Goal: Information Seeking & Learning: Check status

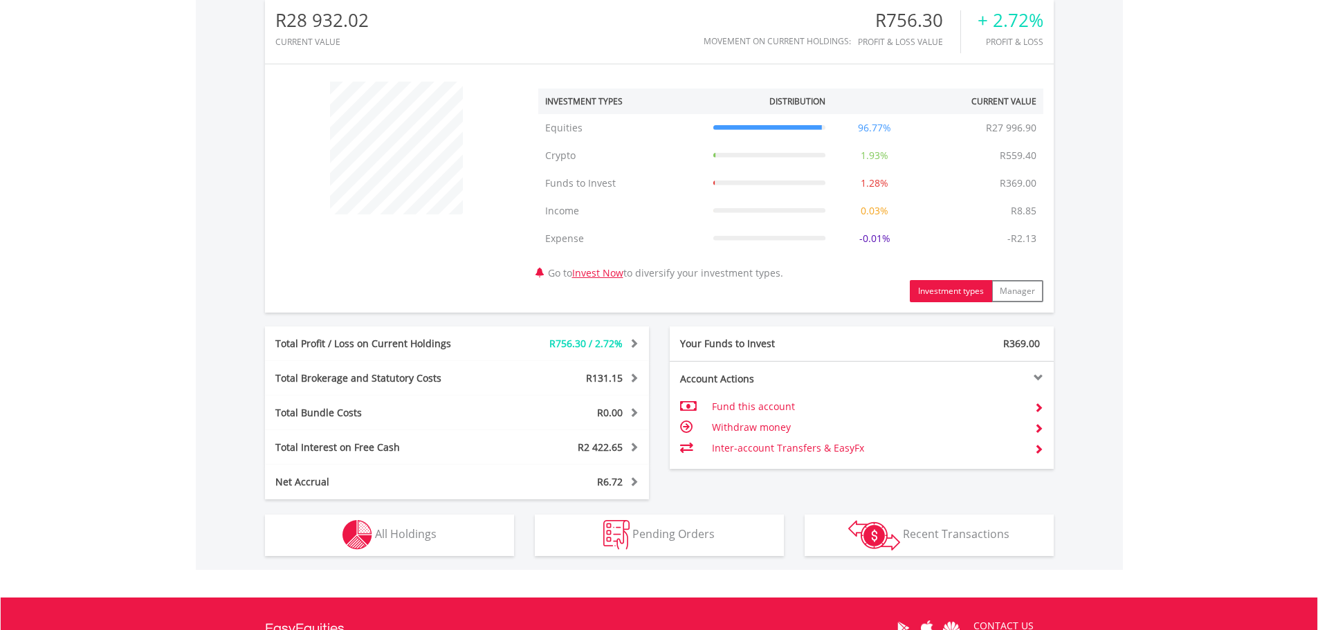
scroll to position [461, 0]
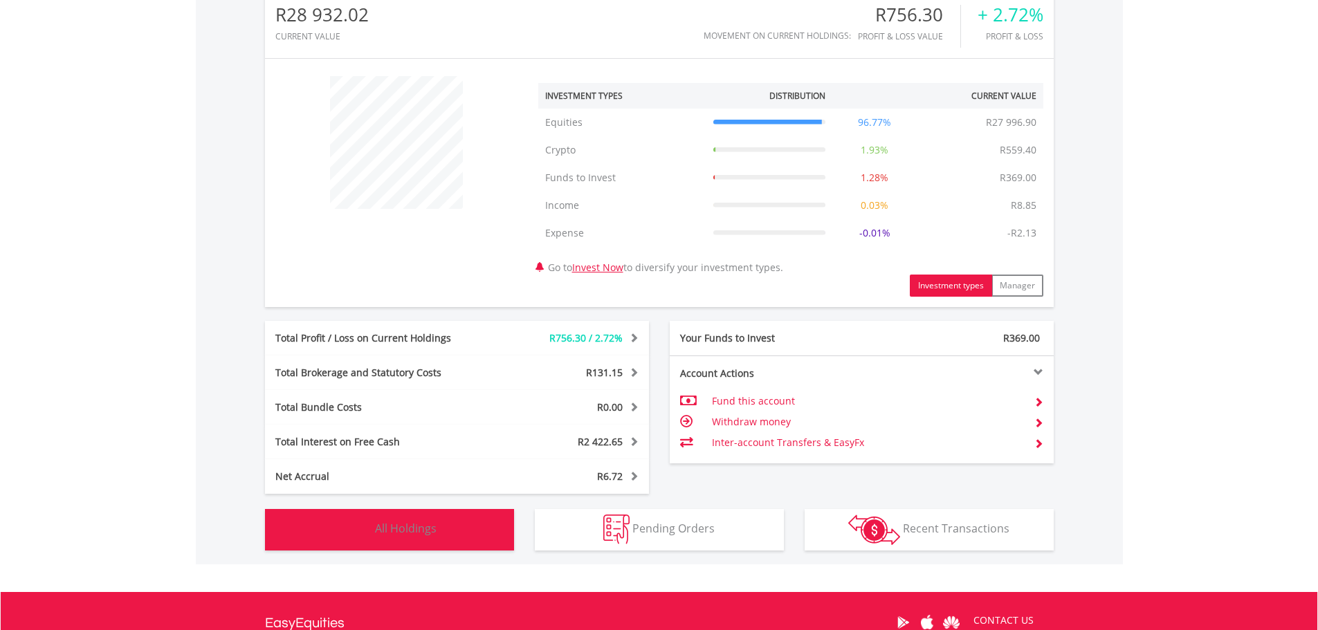
click at [417, 536] on span "All Holdings" at bounding box center [406, 528] width 62 height 15
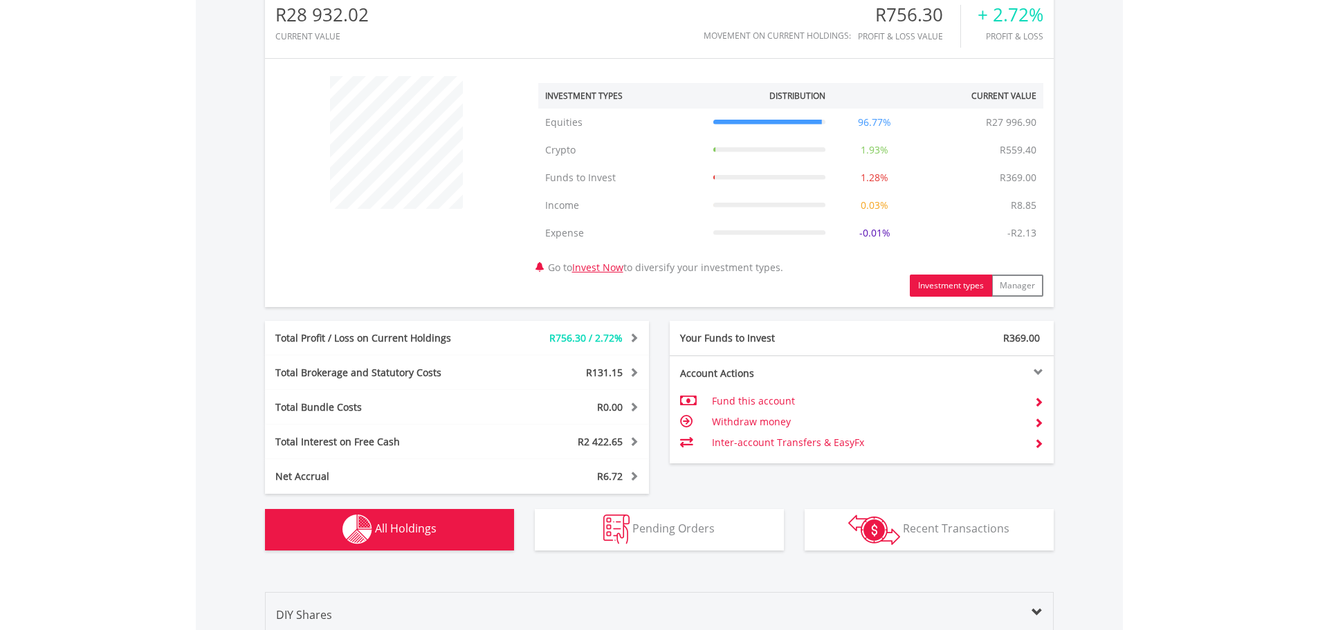
scroll to position [1054, 0]
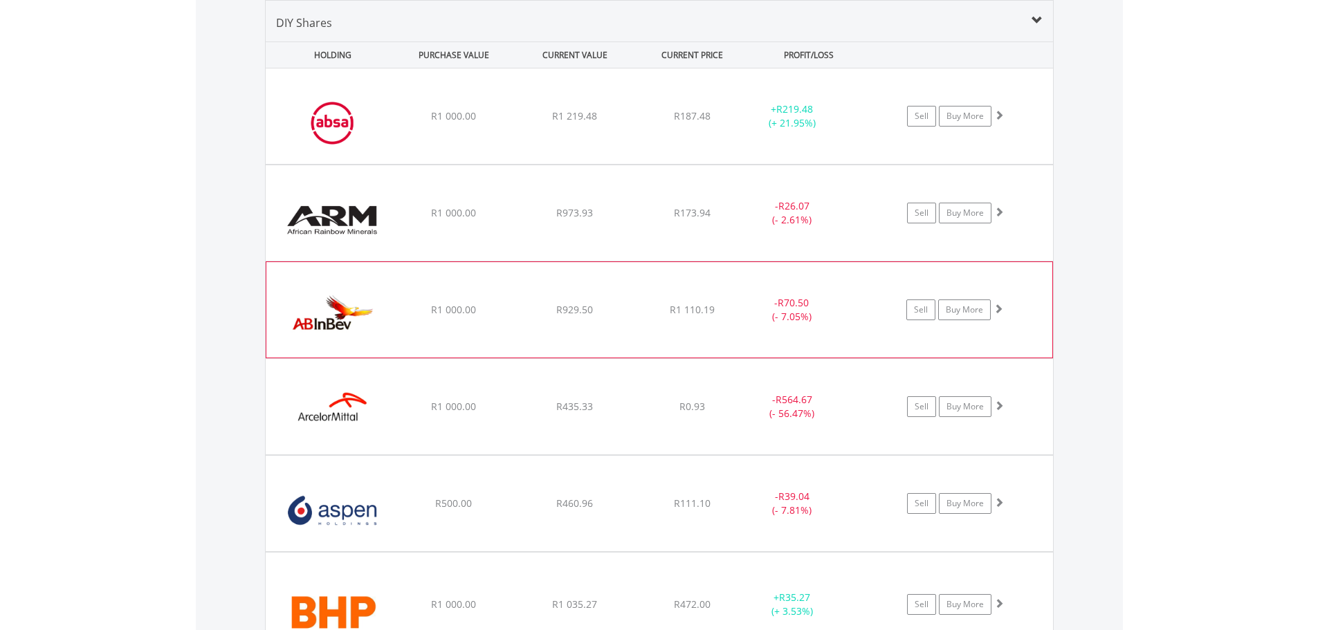
click at [843, 164] on div "﻿ Anheuser-[PERSON_NAME] InBev SA [GEOGRAPHIC_DATA] R1 000.00 R929.50 R1 110.19…" at bounding box center [659, 115] width 787 height 95
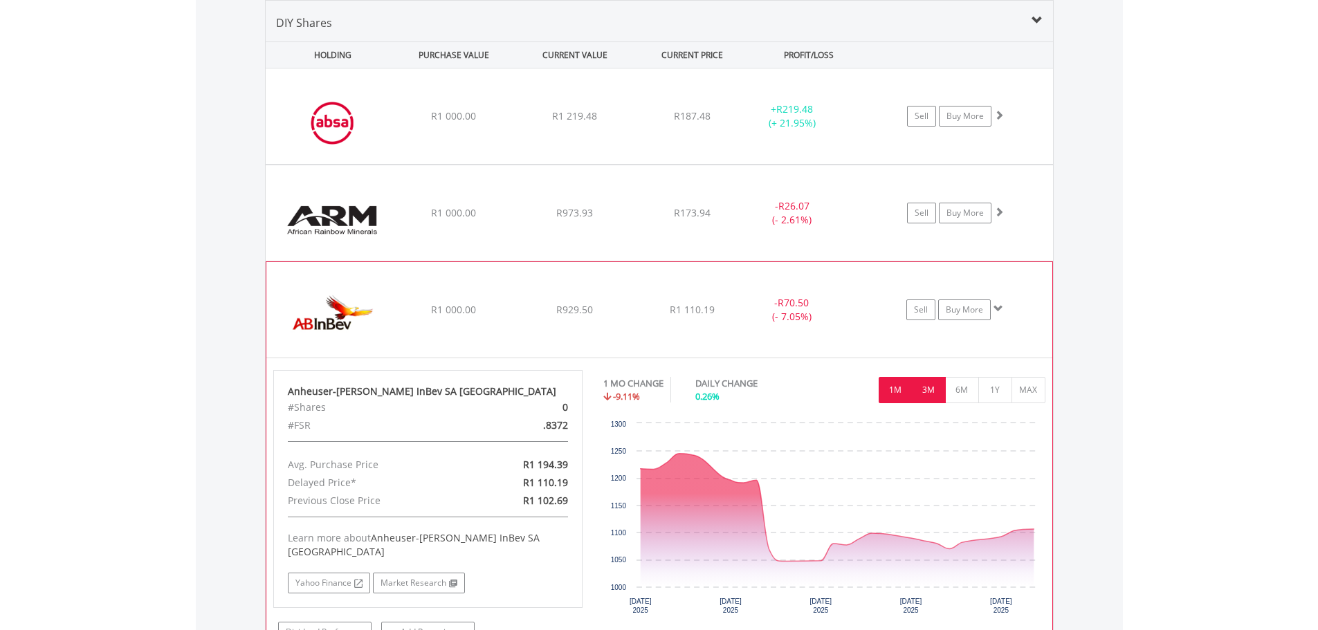
click at [926, 393] on button "3M" at bounding box center [929, 390] width 34 height 26
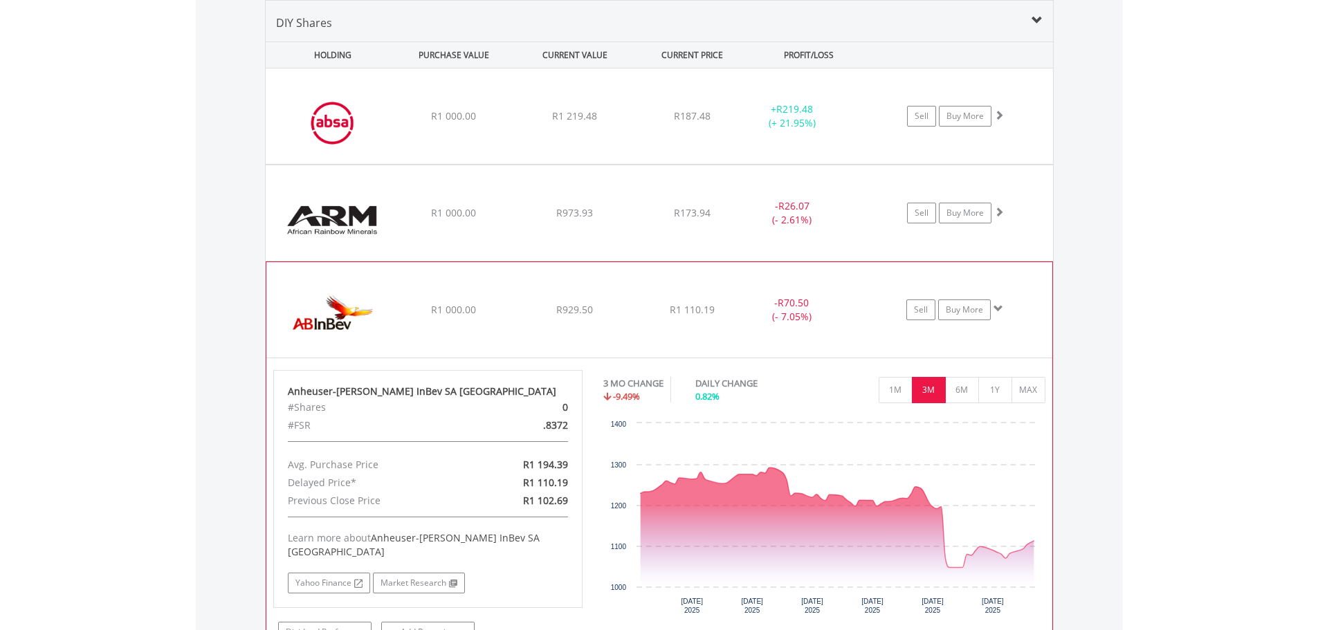
click at [863, 227] on div "- R70.50 (- 7.05%)" at bounding box center [809, 213] width 139 height 28
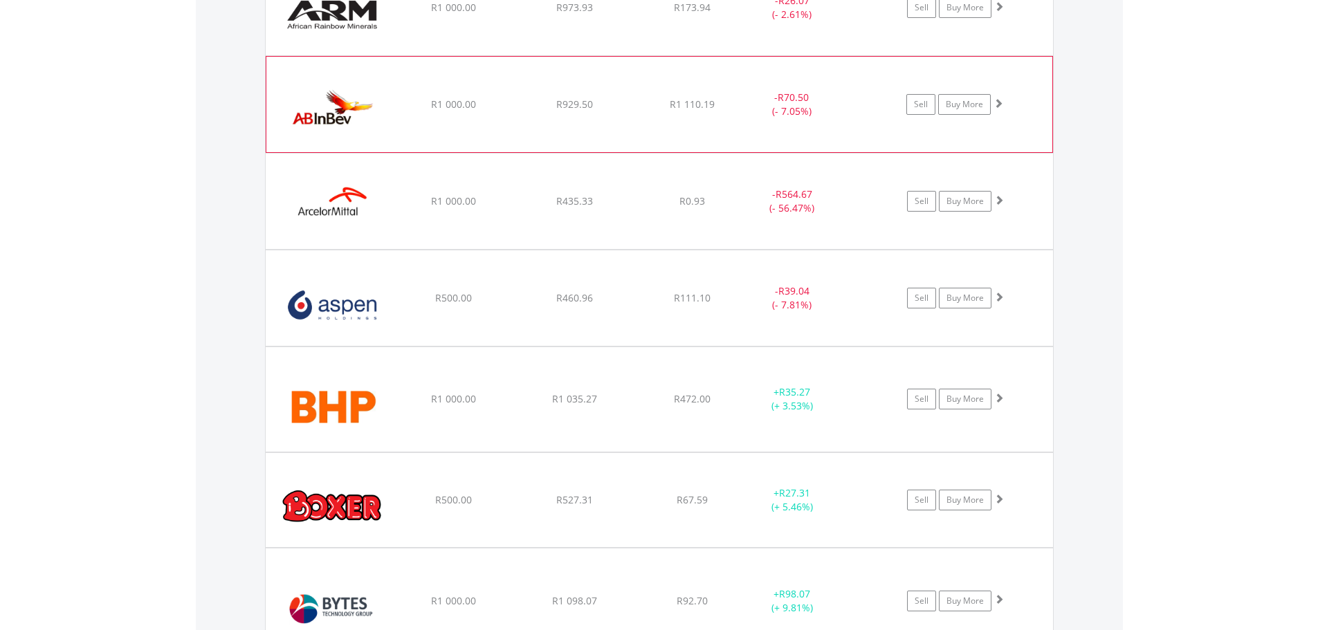
scroll to position [1284, 0]
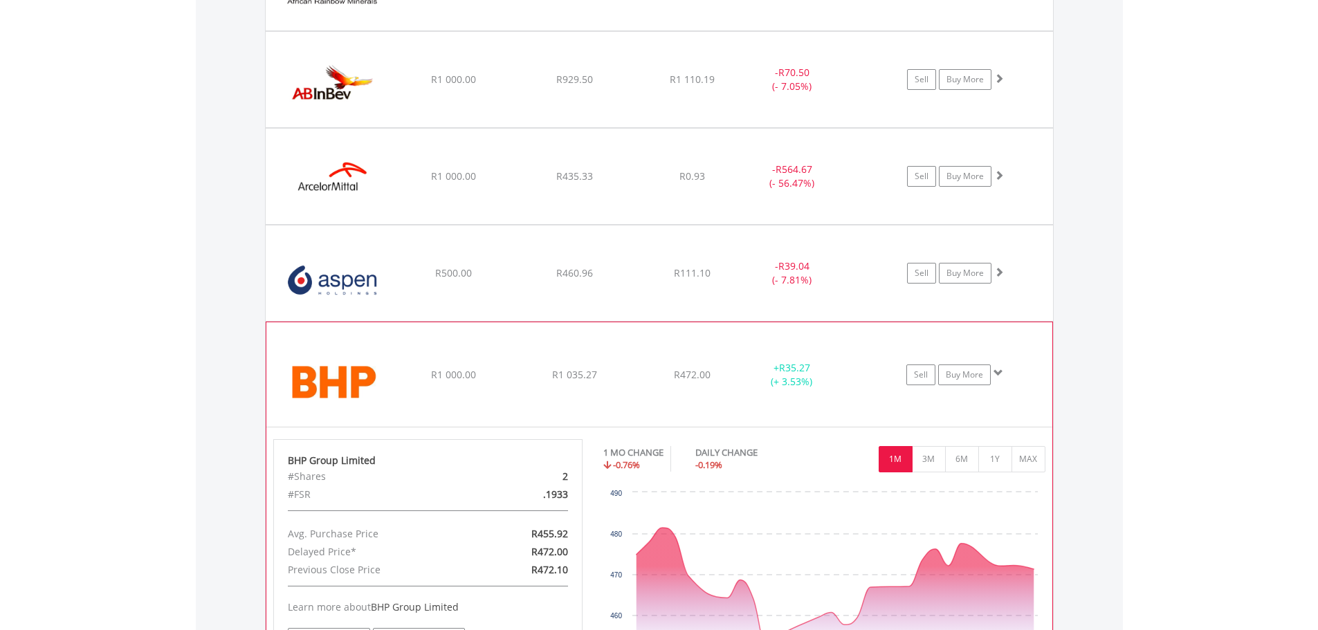
scroll to position [1515, 0]
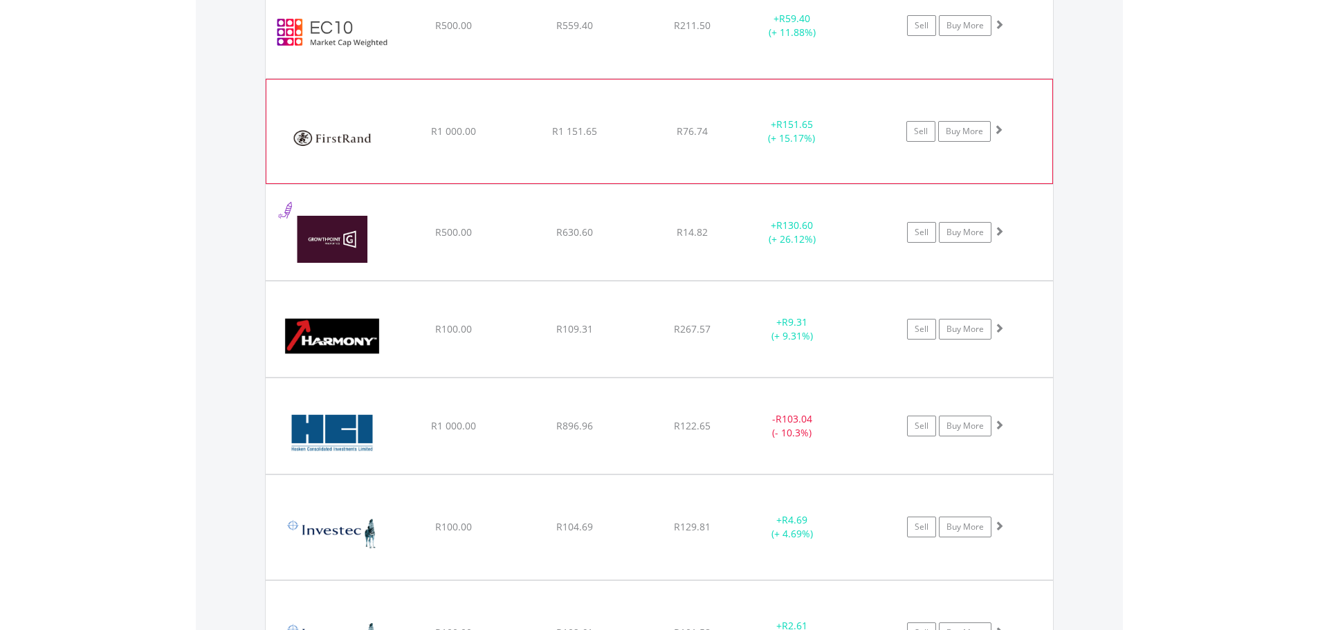
scroll to position [2206, 0]
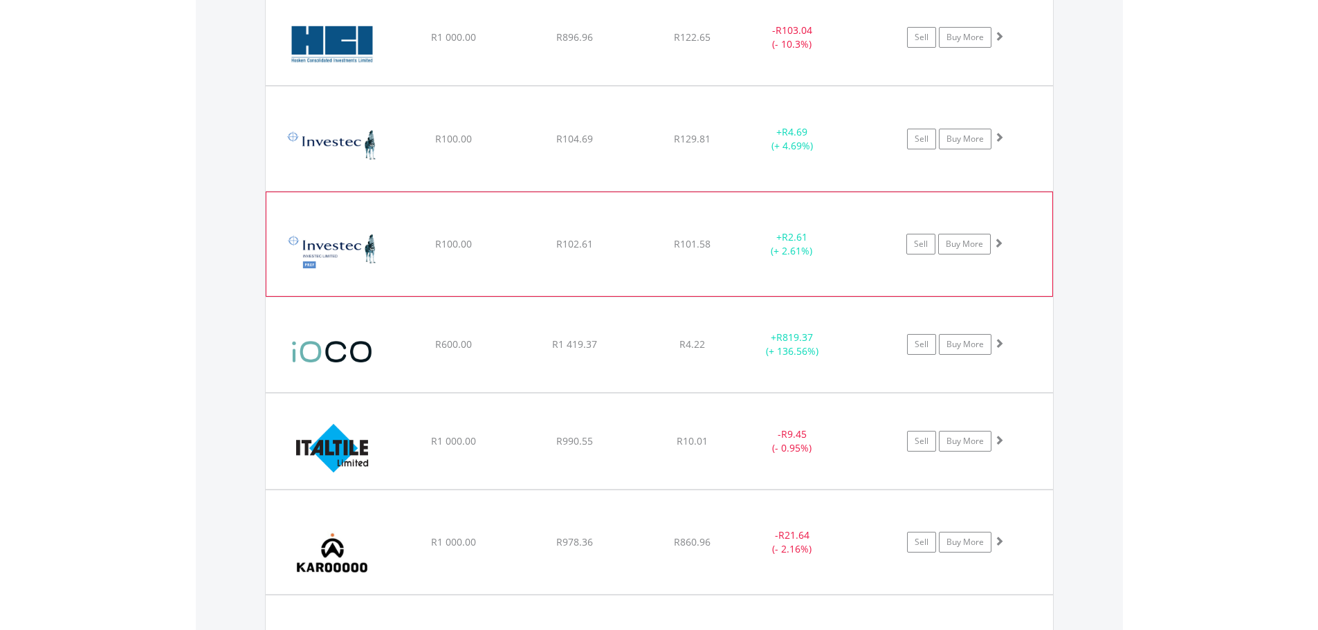
scroll to position [2438, 0]
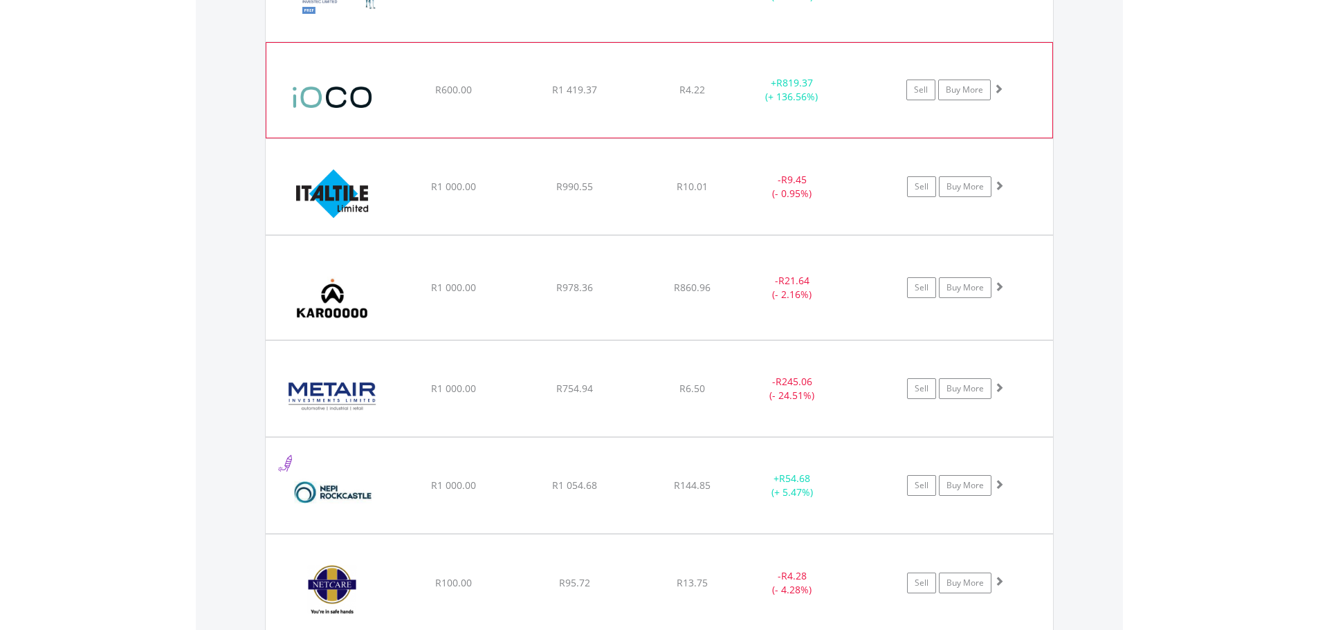
scroll to position [2668, 0]
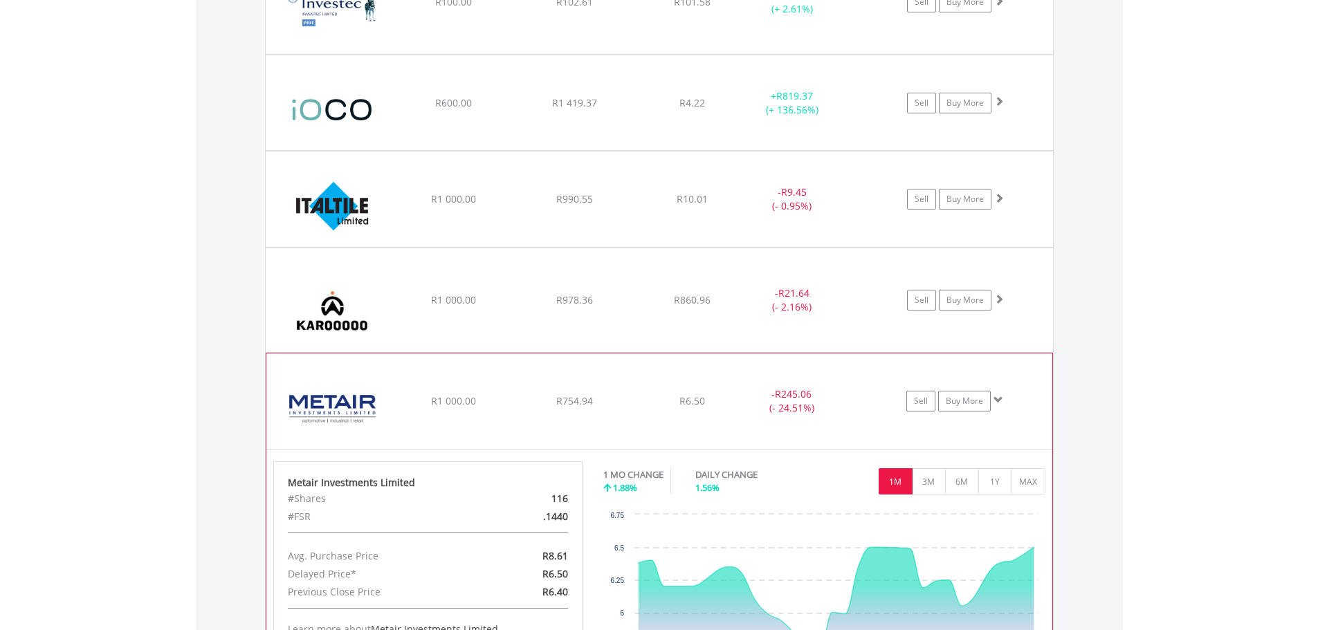
scroll to position [2898, 0]
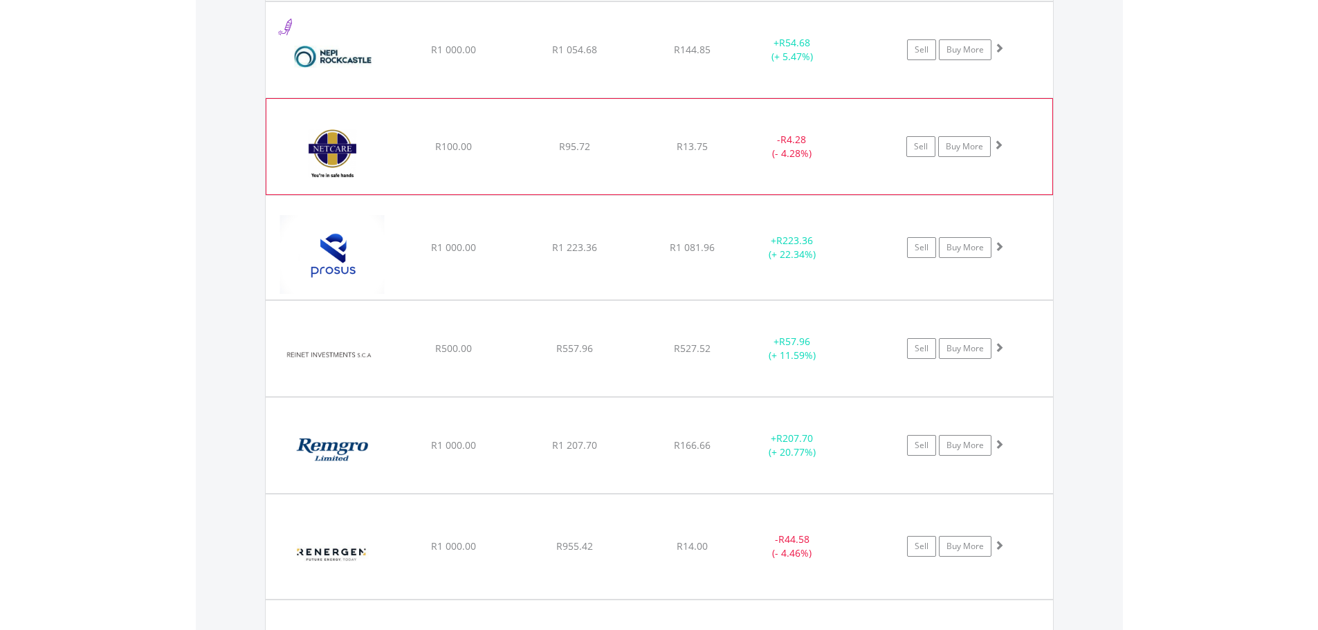
scroll to position [3129, 0]
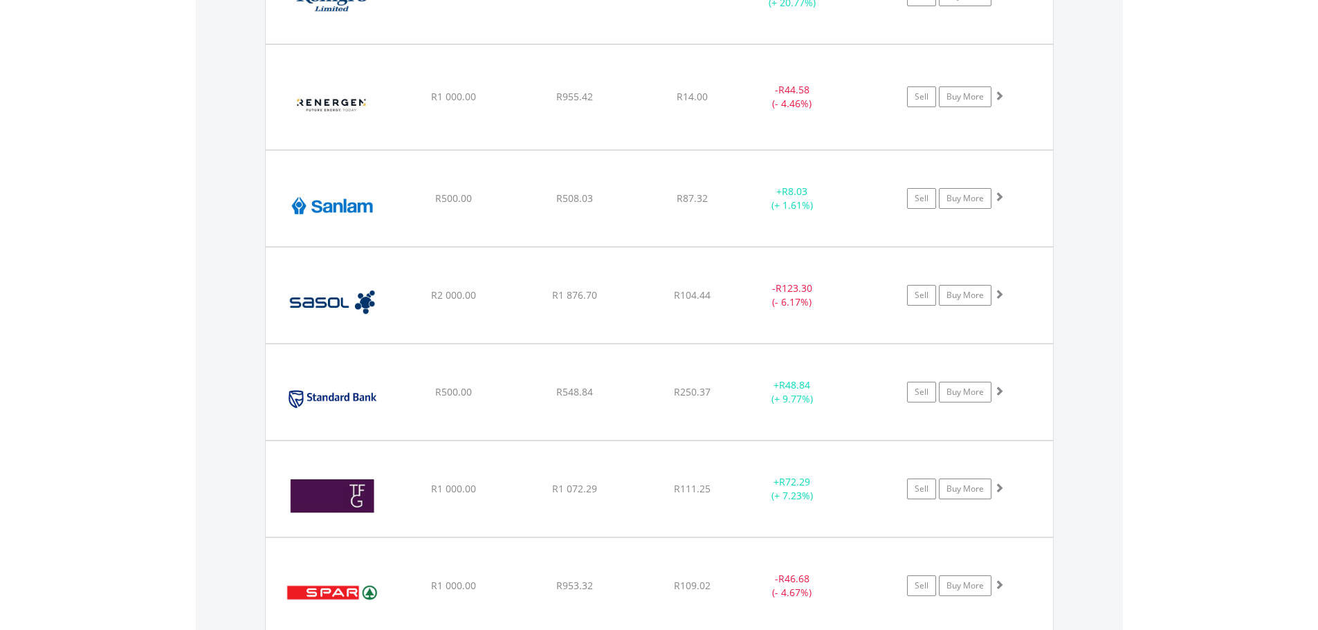
scroll to position [3590, 0]
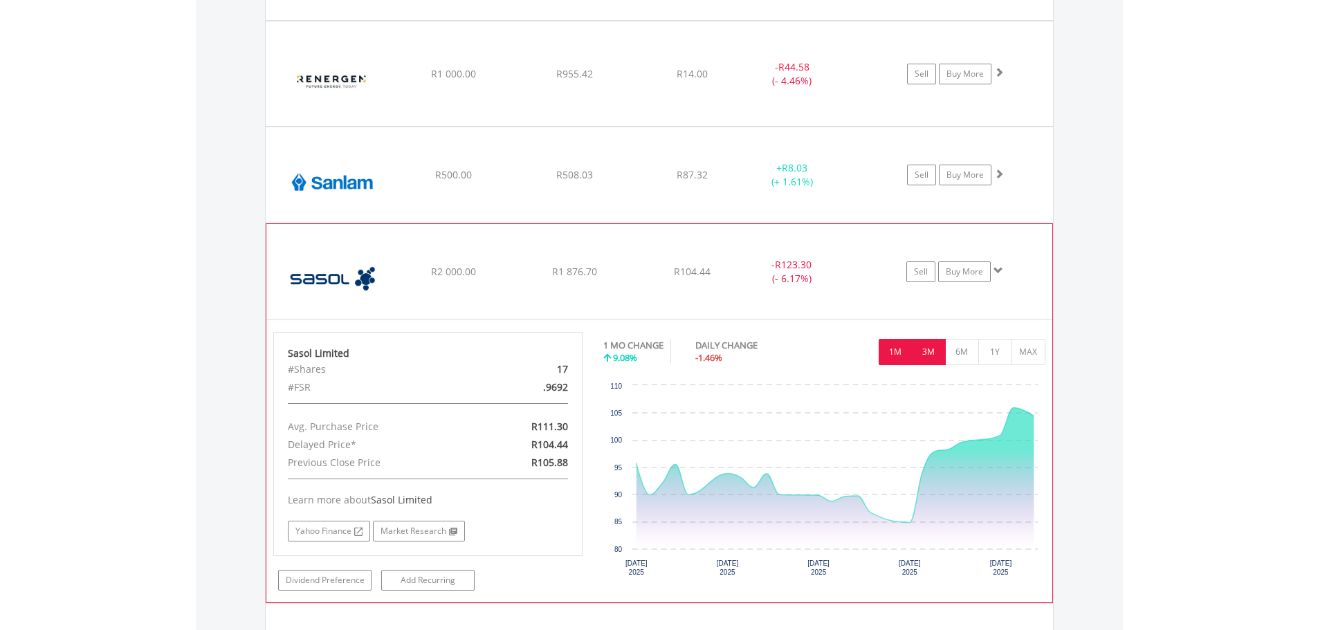
click at [938, 361] on button "3M" at bounding box center [929, 352] width 34 height 26
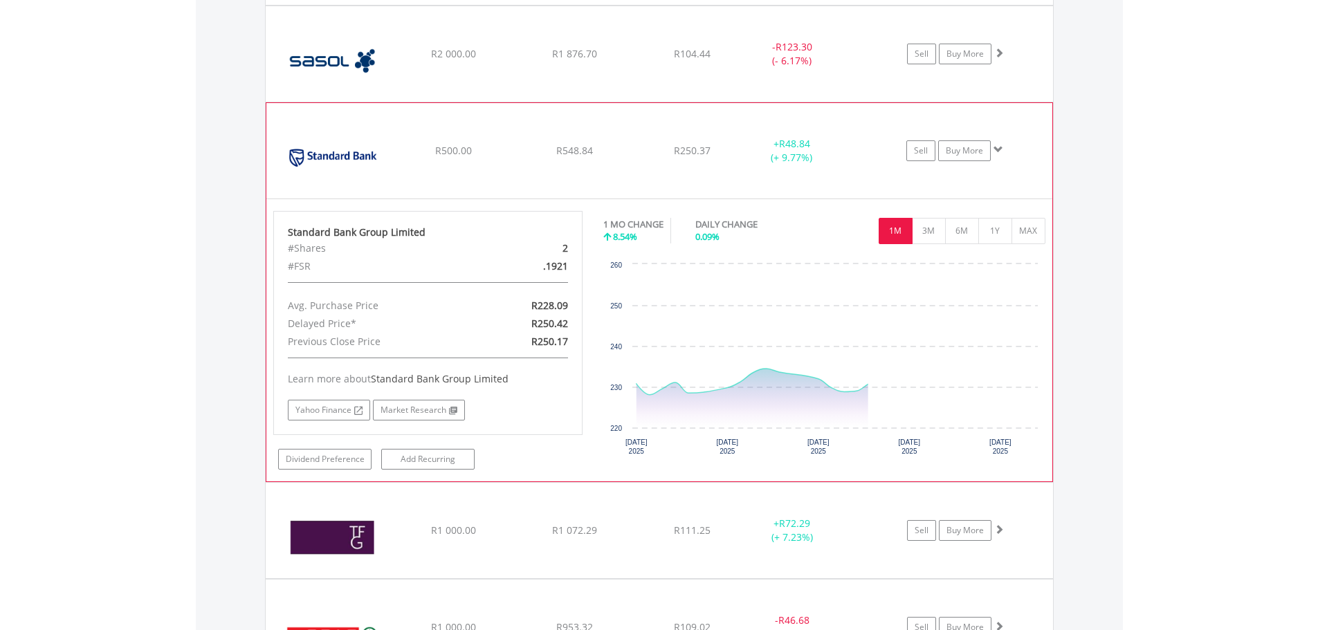
scroll to position [3821, 0]
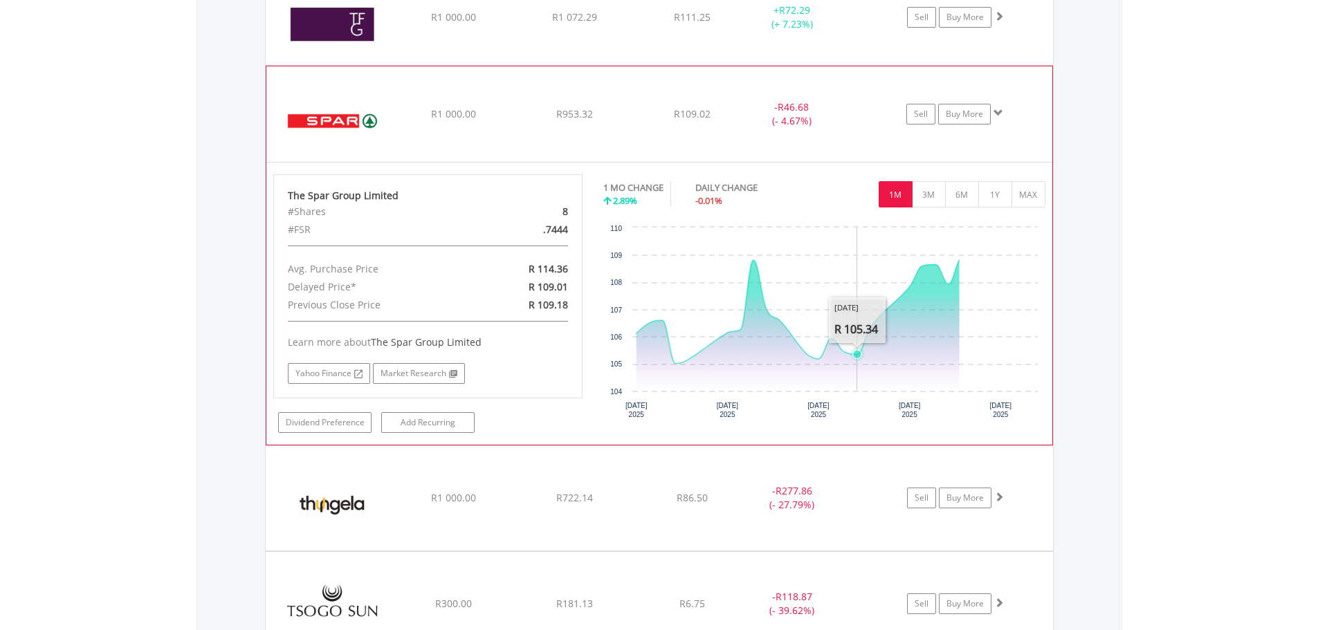
scroll to position [4052, 0]
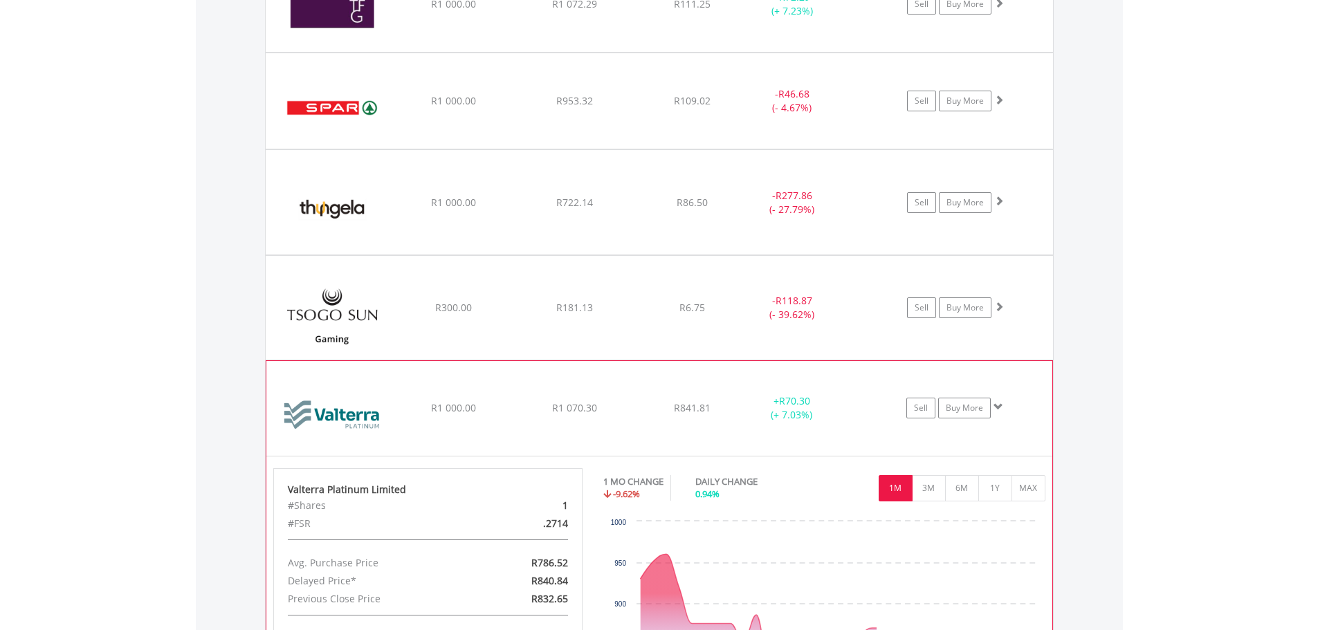
scroll to position [4282, 0]
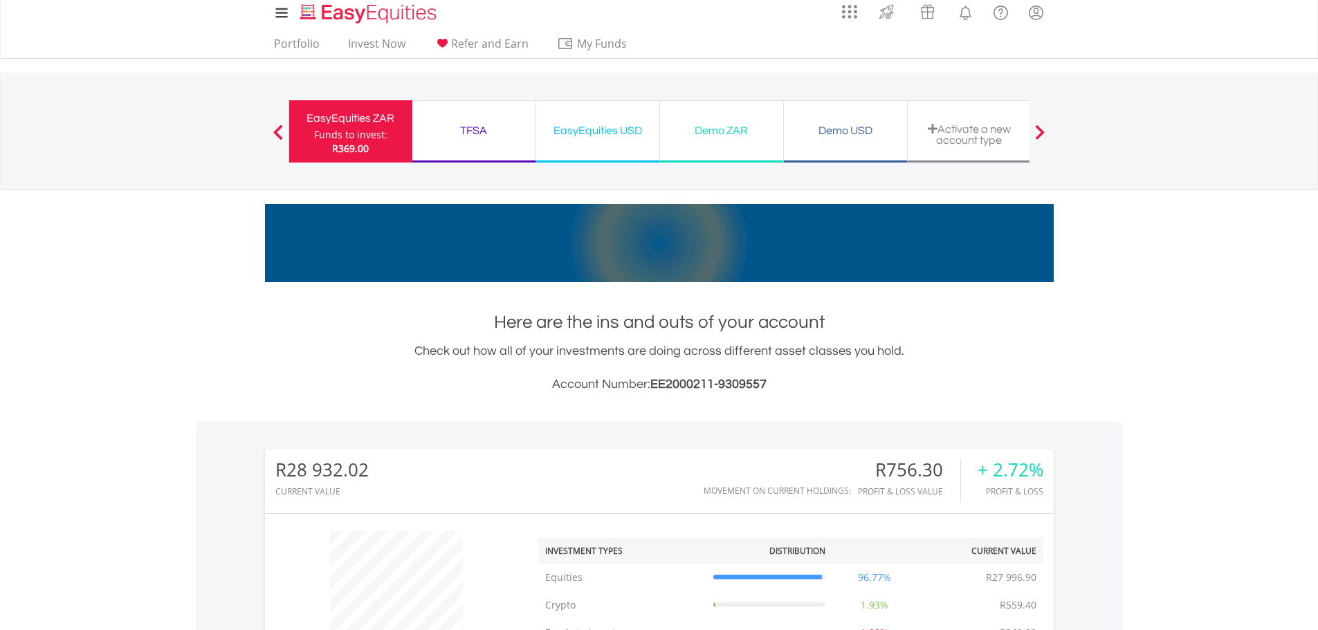
scroll to position [0, 0]
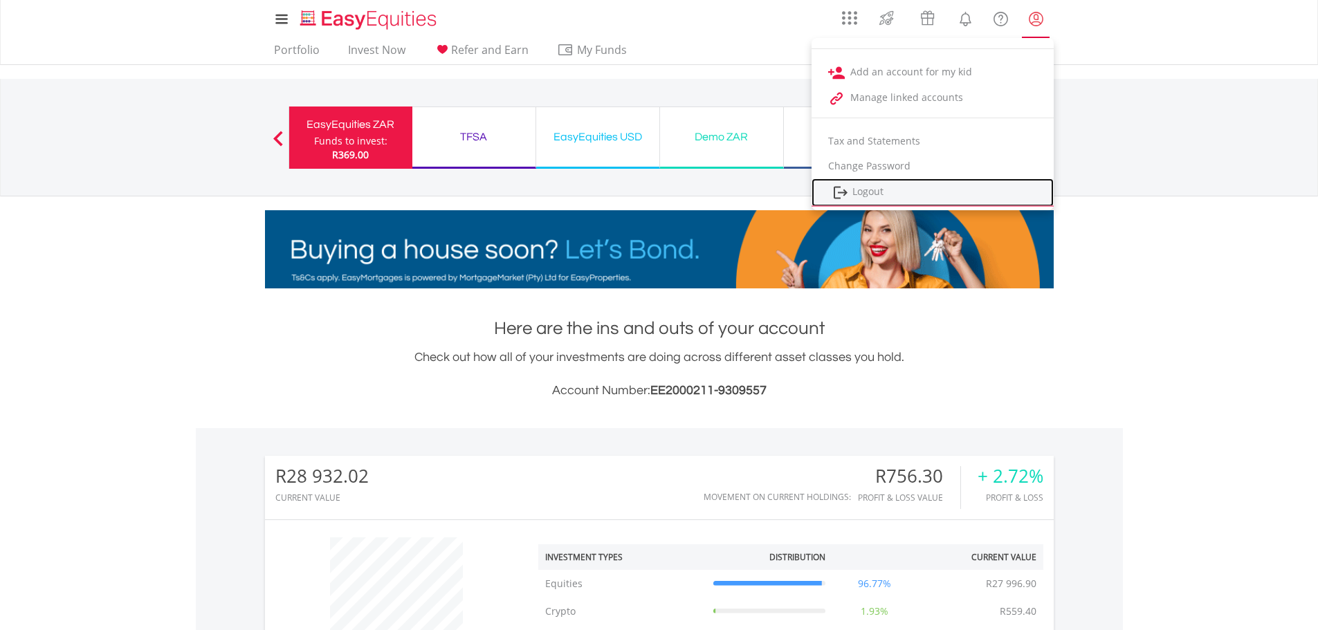
click at [877, 191] on link "Logout" at bounding box center [933, 193] width 242 height 28
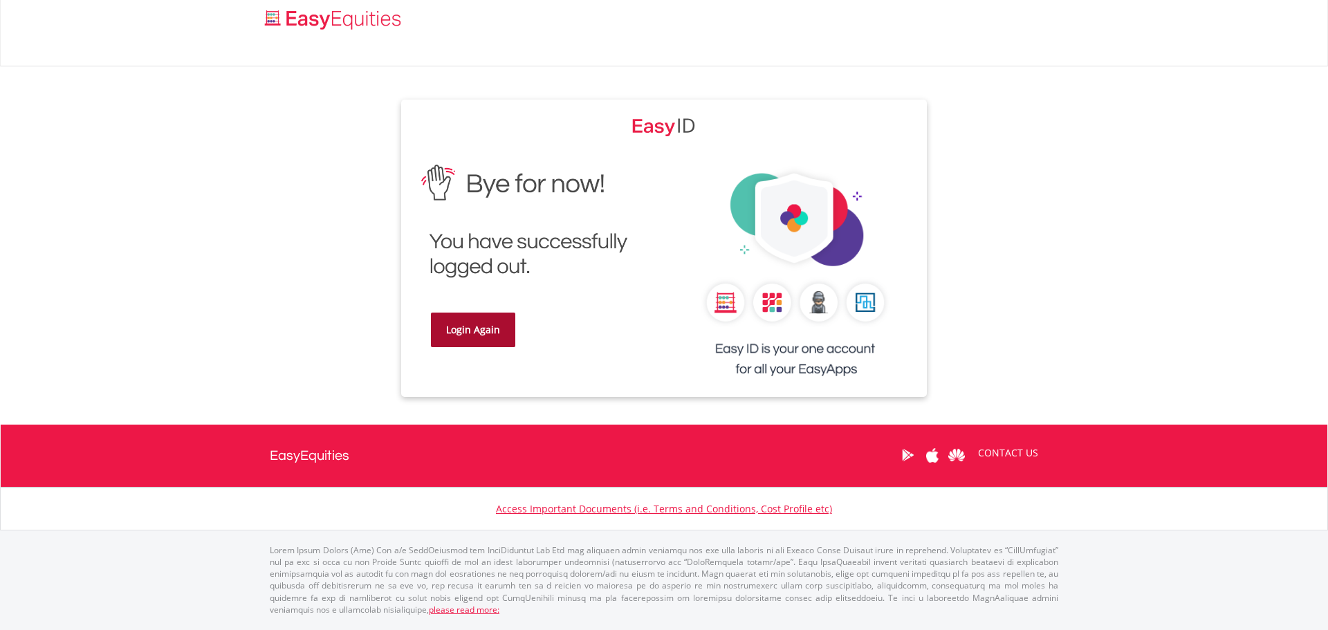
click at [480, 337] on link "Login Again" at bounding box center [473, 330] width 84 height 35
